Goal: Task Accomplishment & Management: Complete application form

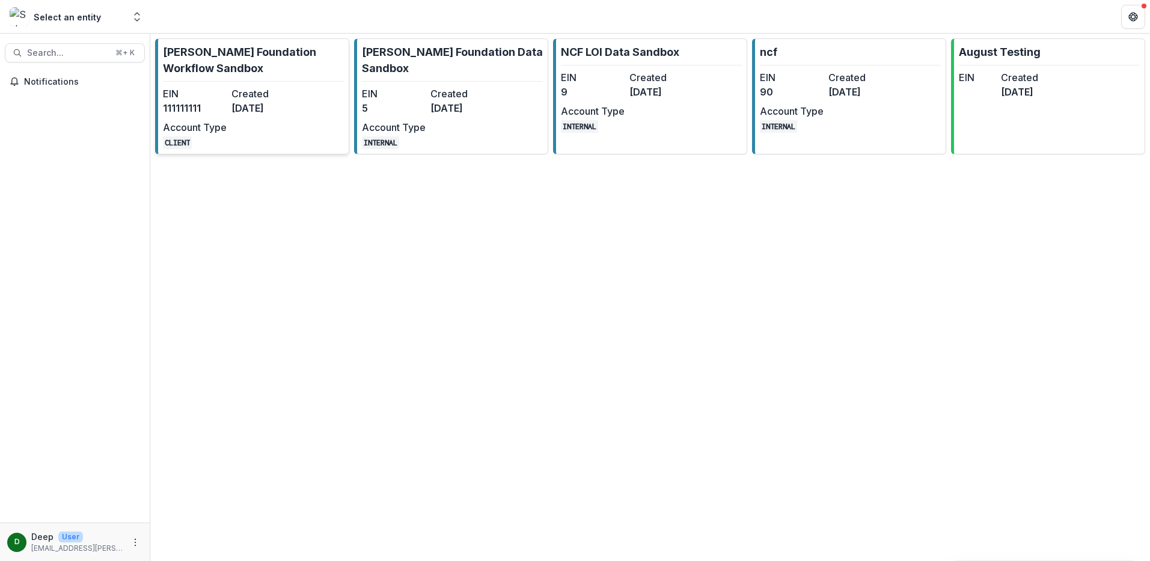
click at [308, 94] on link "[PERSON_NAME] Foundation Workflow Sandbox EIN [US_EMPLOYER_IDENTIFICATION_NUMBE…" at bounding box center [252, 96] width 194 height 116
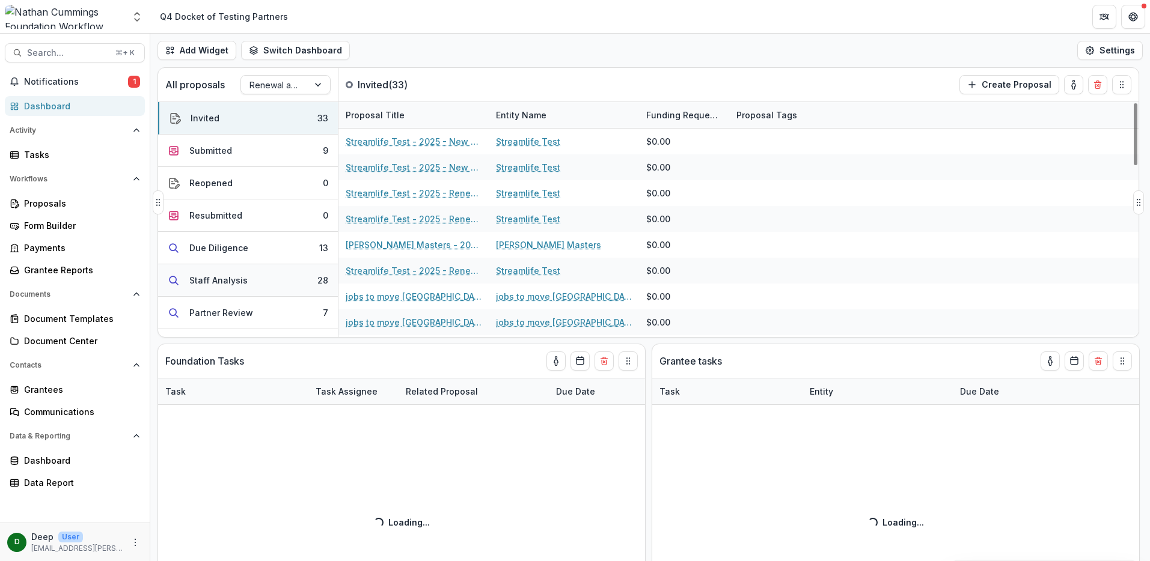
click at [276, 282] on button "Staff Analysis 28" at bounding box center [248, 280] width 180 height 32
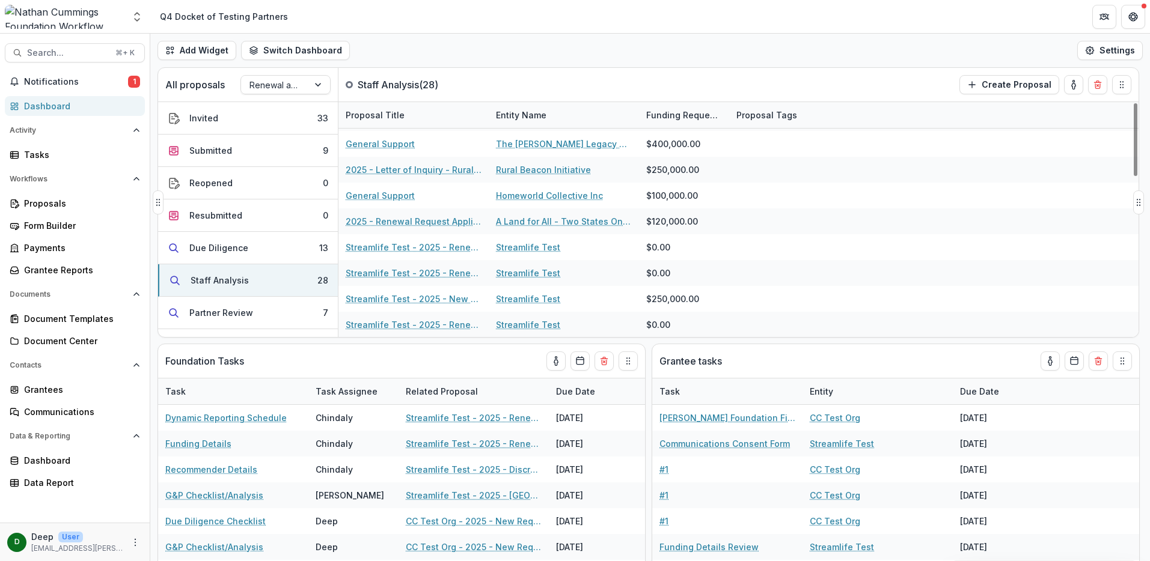
scroll to position [515, 0]
click at [255, 308] on button "Partner Review 7" at bounding box center [248, 313] width 180 height 32
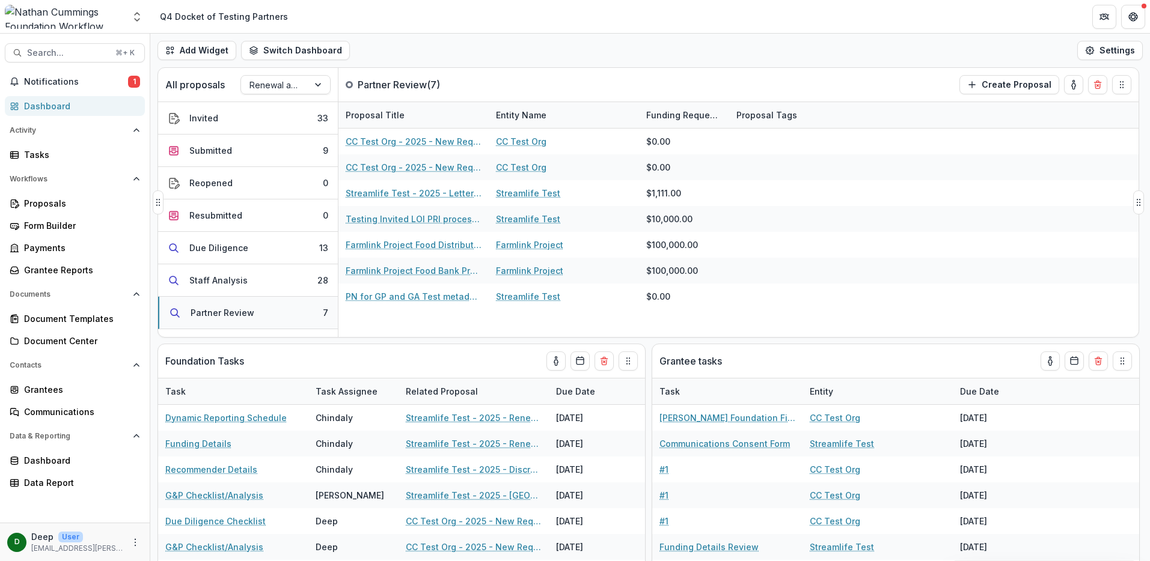
scroll to position [0, 0]
click at [282, 278] on button "Staff Analysis 28" at bounding box center [248, 280] width 180 height 32
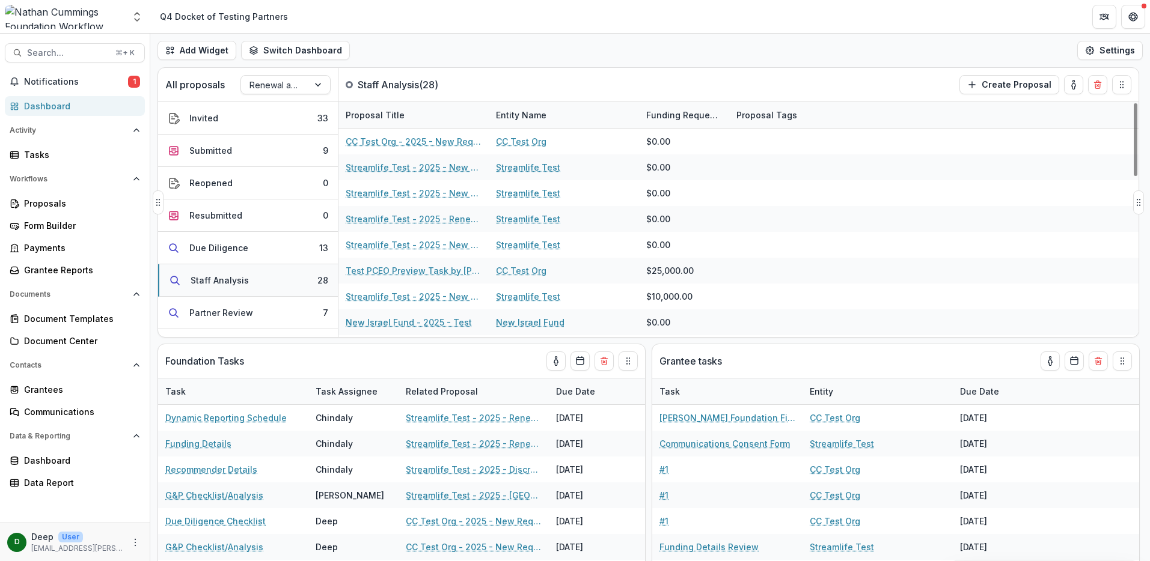
click at [263, 279] on button "Staff Analysis 28" at bounding box center [248, 280] width 180 height 32
click at [55, 209] on div "Proposals" at bounding box center [79, 203] width 111 height 13
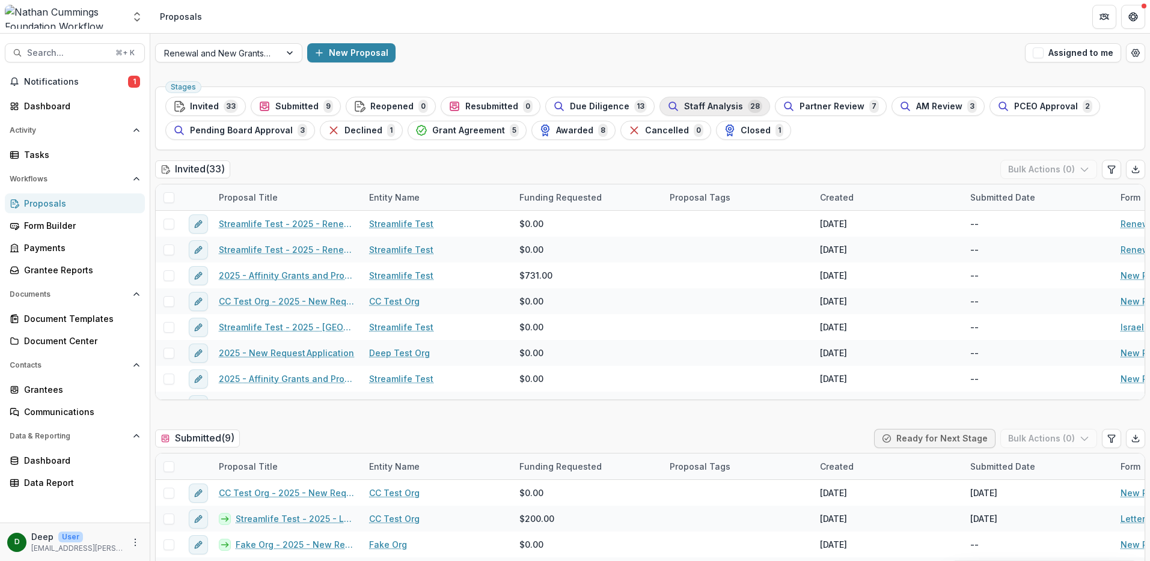
click at [688, 109] on span "Staff Analysis" at bounding box center [713, 107] width 59 height 10
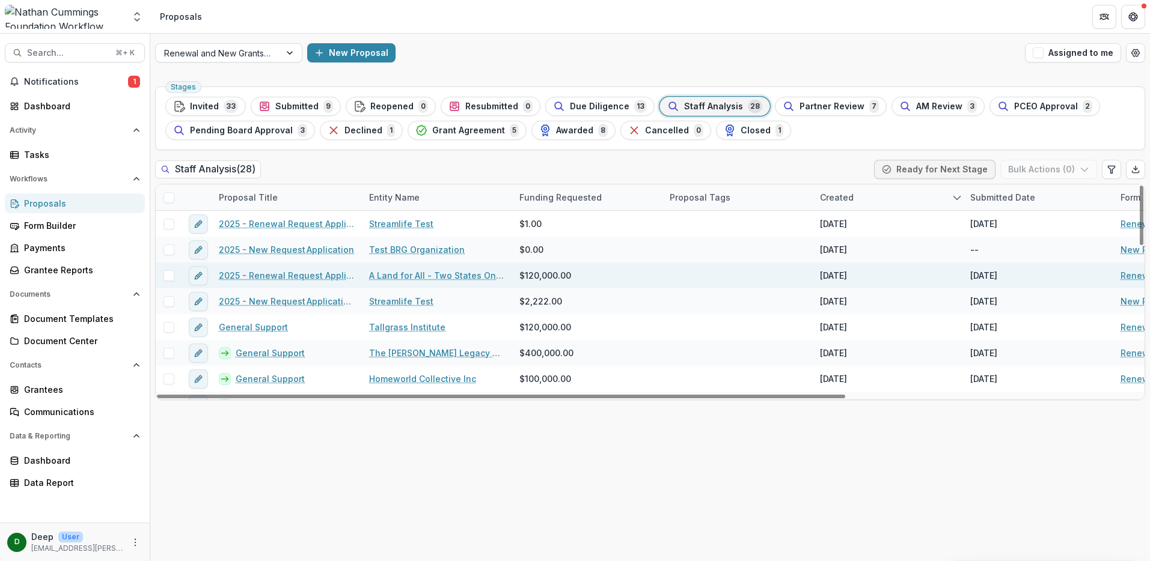
click at [322, 278] on link "2025 - Renewal Request Application" at bounding box center [287, 275] width 136 height 13
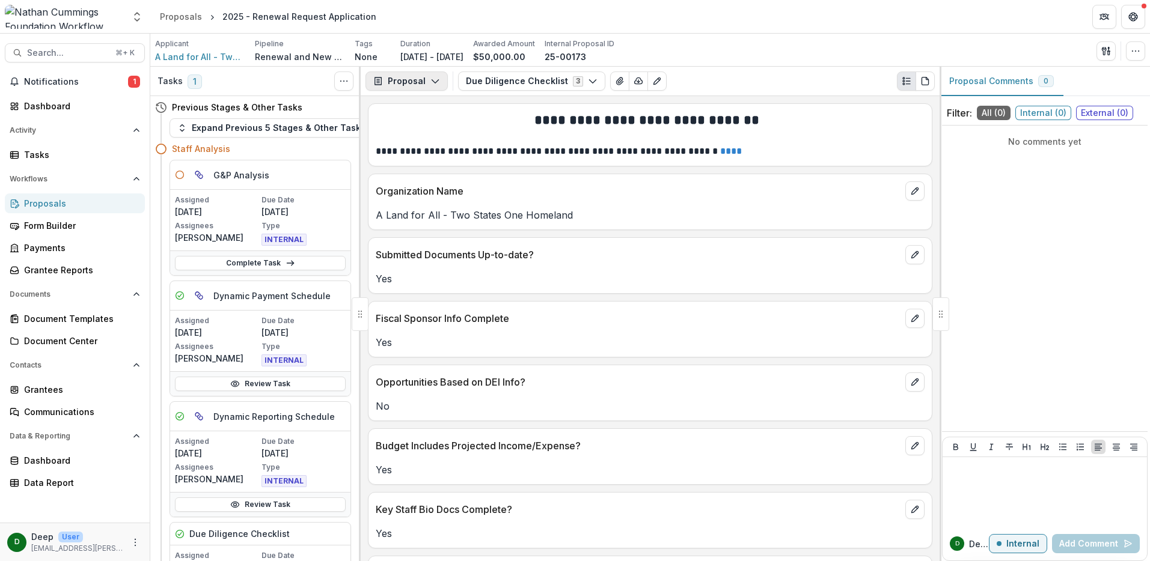
click at [408, 87] on button "Proposal" at bounding box center [406, 81] width 82 height 19
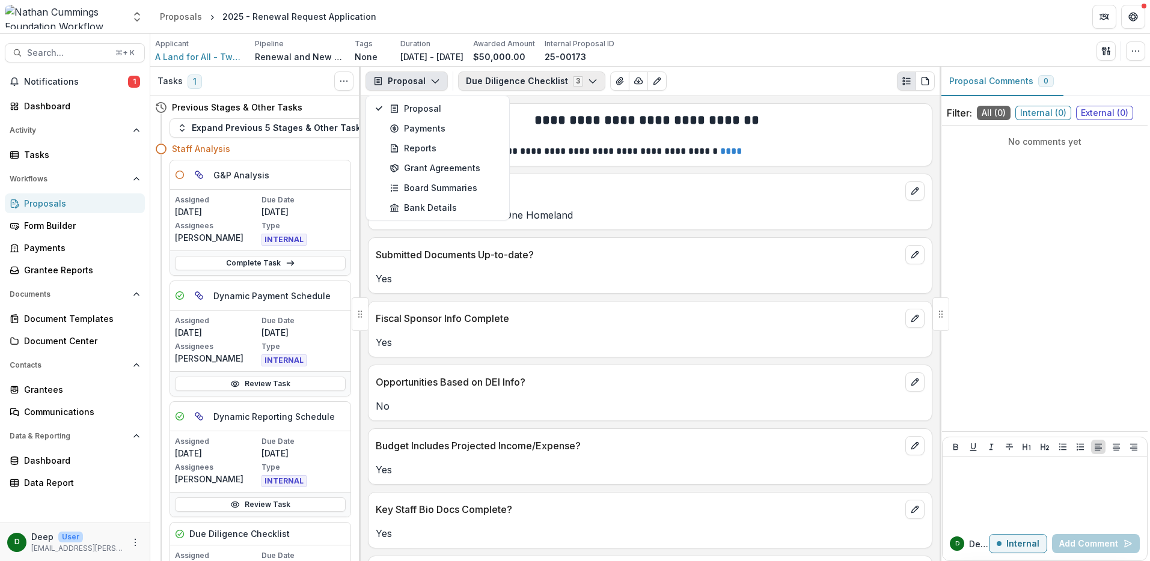
click at [499, 77] on button "Due Diligence Checklist 3" at bounding box center [531, 81] width 147 height 19
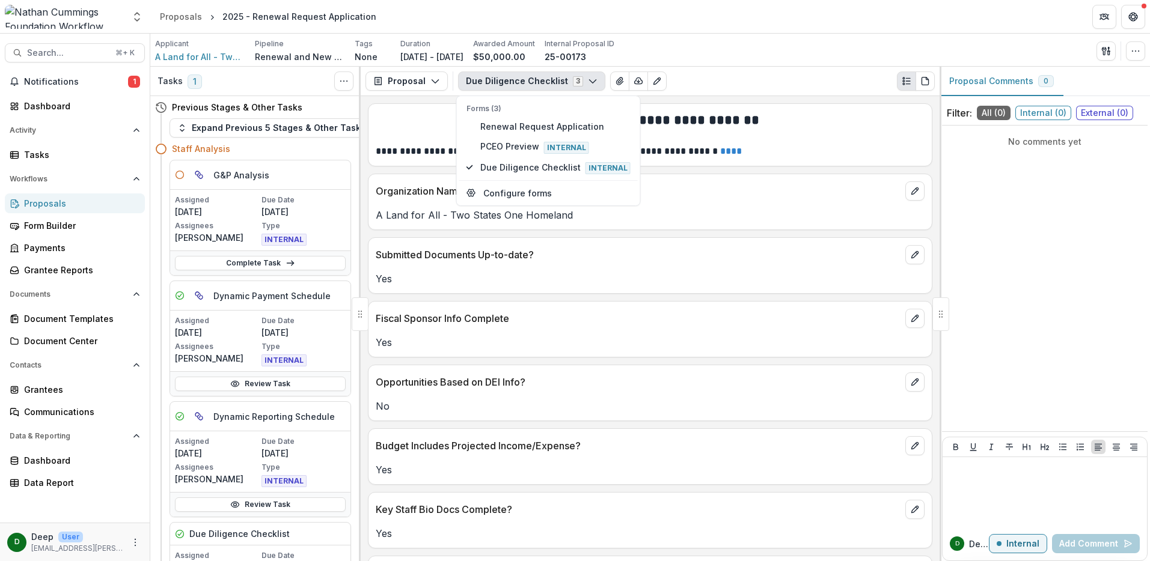
click at [521, 80] on button "Due Diligence Checklist 3" at bounding box center [531, 81] width 147 height 19
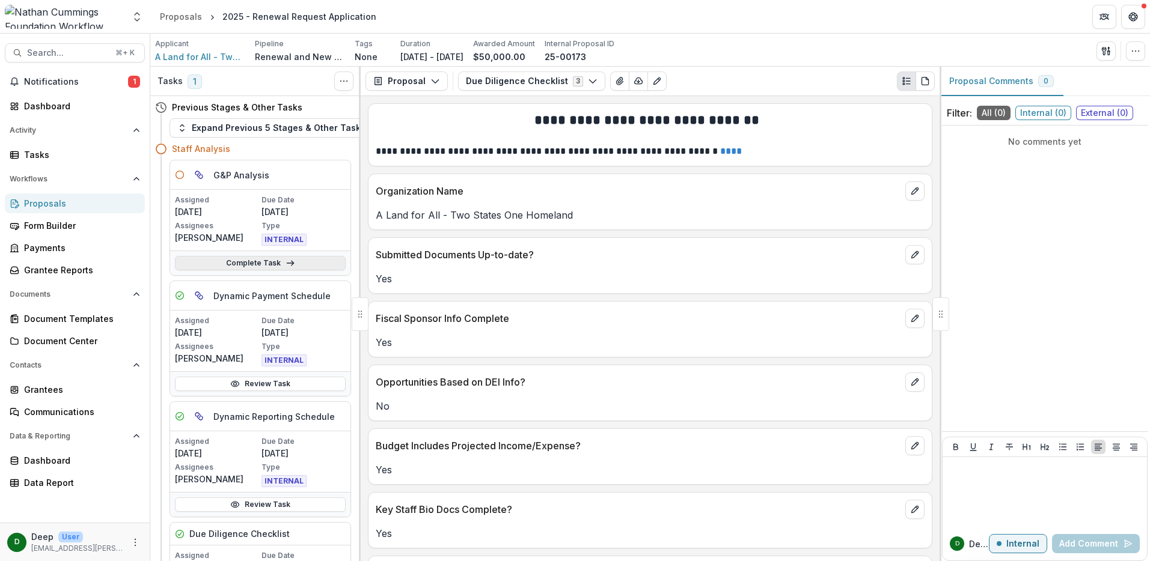
click at [271, 259] on link "Complete Task" at bounding box center [260, 263] width 171 height 14
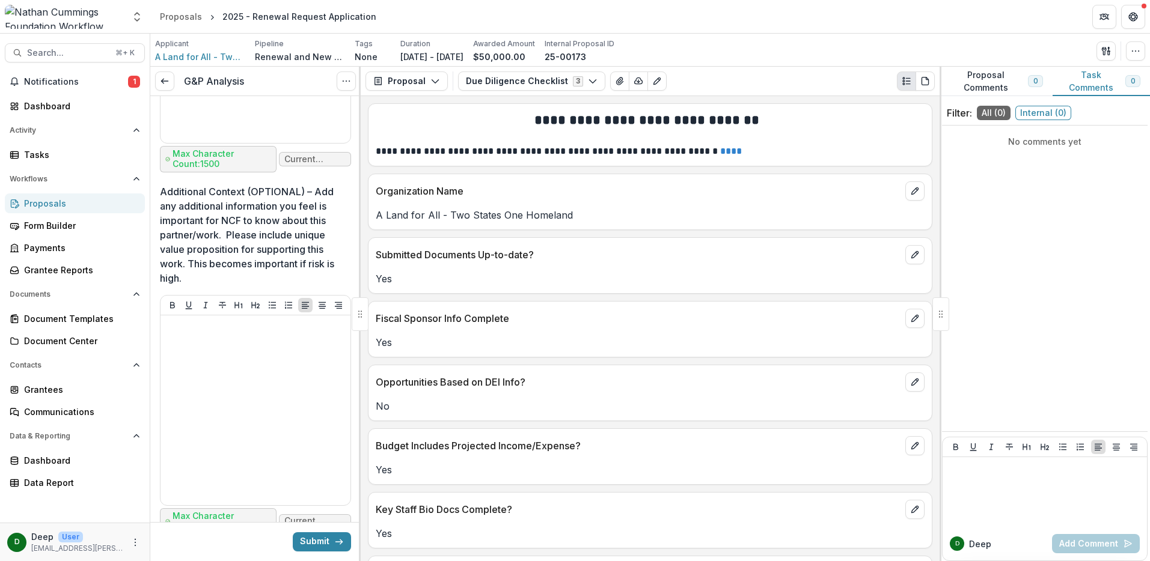
scroll to position [9846, 0]
click at [67, 203] on div "Proposals" at bounding box center [79, 203] width 111 height 13
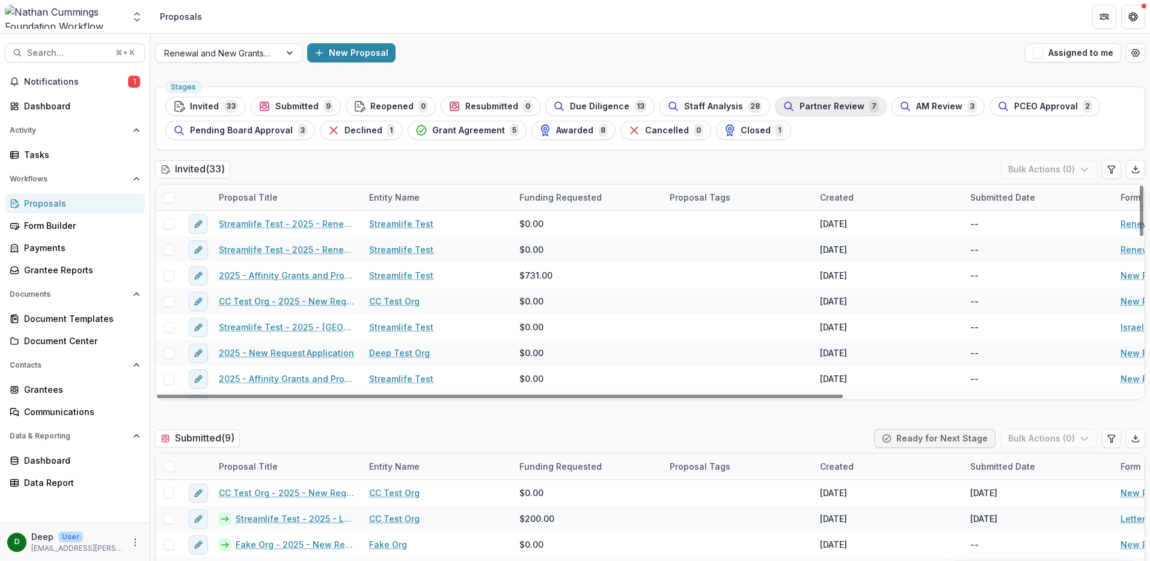
click at [822, 102] on span "Partner Review" at bounding box center [831, 107] width 65 height 10
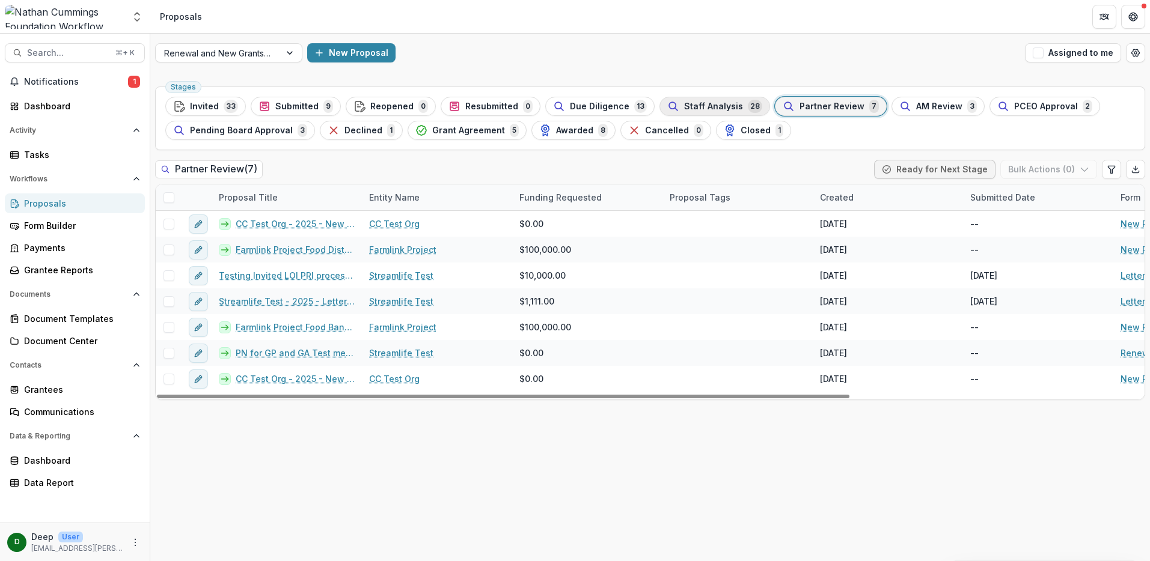
click at [706, 103] on span "Staff Analysis" at bounding box center [713, 107] width 59 height 10
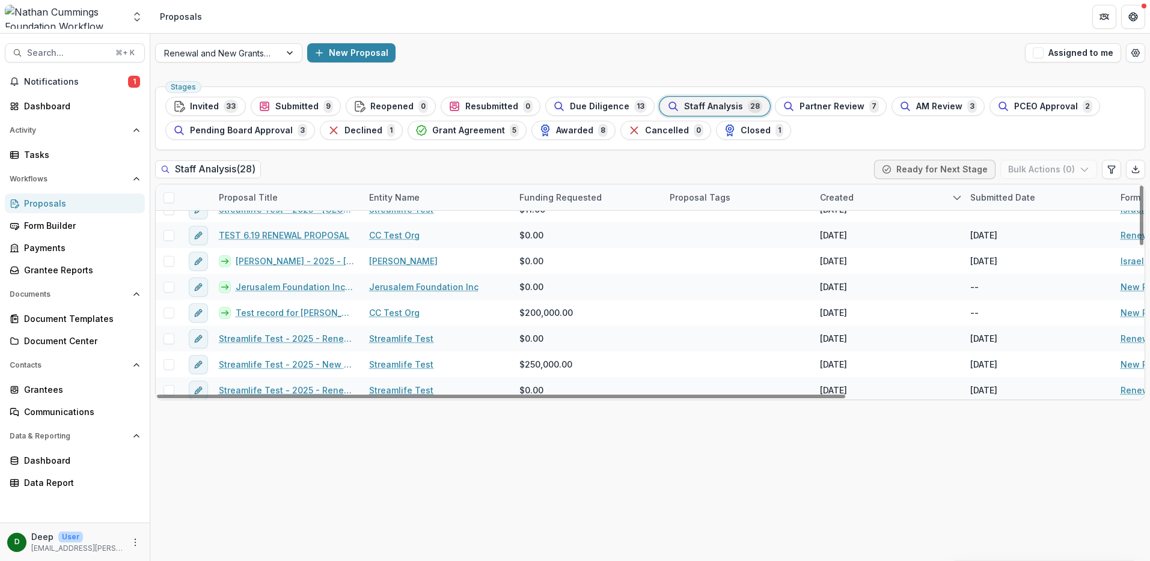
scroll to position [535, 0]
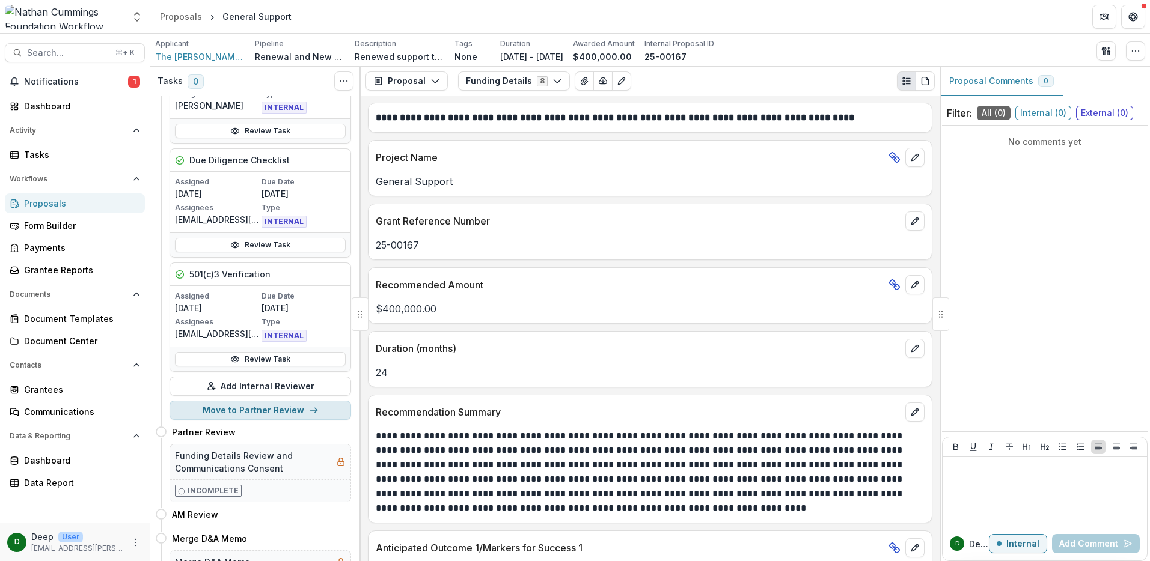
scroll to position [545, 0]
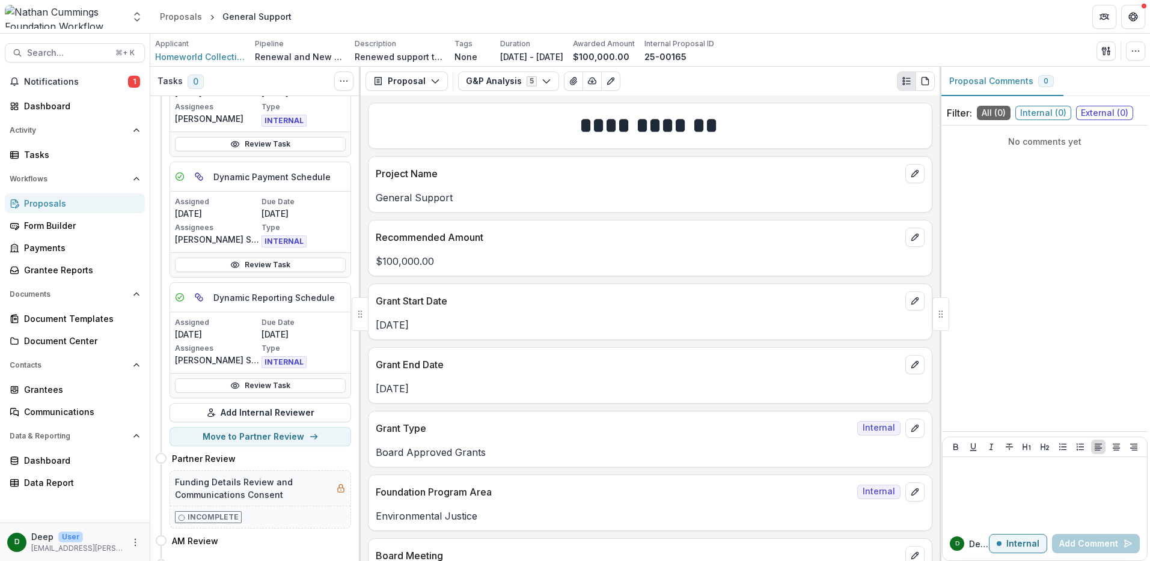
scroll to position [120, 0]
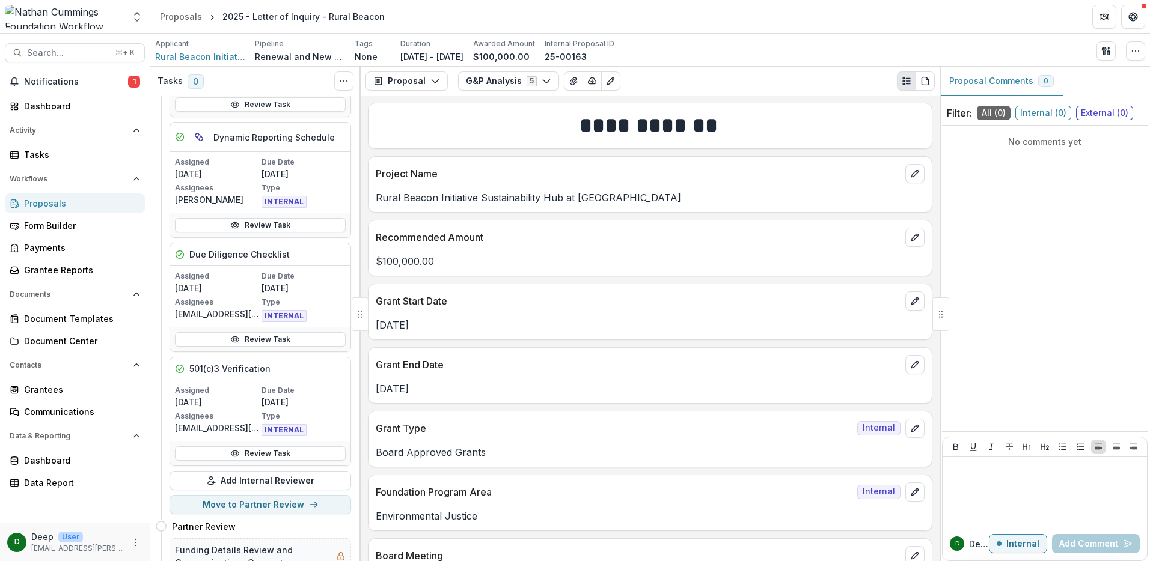
scroll to position [300, 0]
